Goal: Task Accomplishment & Management: Use online tool/utility

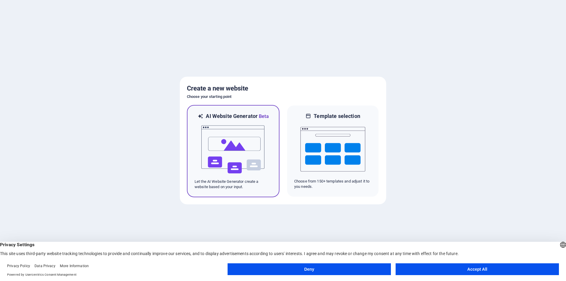
click at [235, 163] on img at bounding box center [233, 149] width 65 height 59
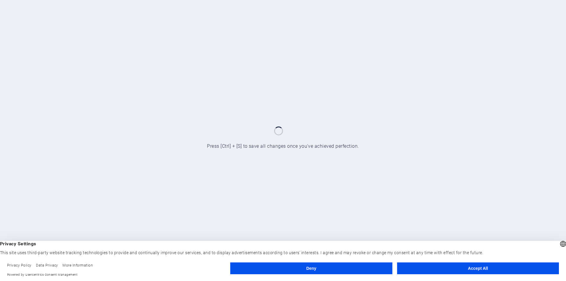
click at [424, 264] on button "Accept All" at bounding box center [478, 268] width 162 height 12
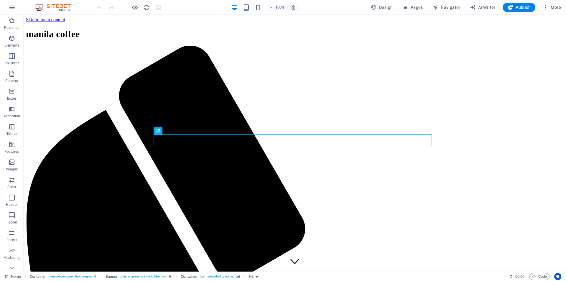
click at [513, 2] on div "100% Design Pages Navigator AI Writer Publish More" at bounding box center [282, 7] width 565 height 14
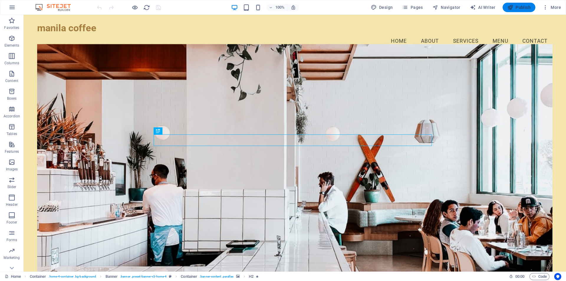
click at [513, 6] on span "Publish" at bounding box center [518, 7] width 23 height 6
